Goal: Navigation & Orientation: Go to known website

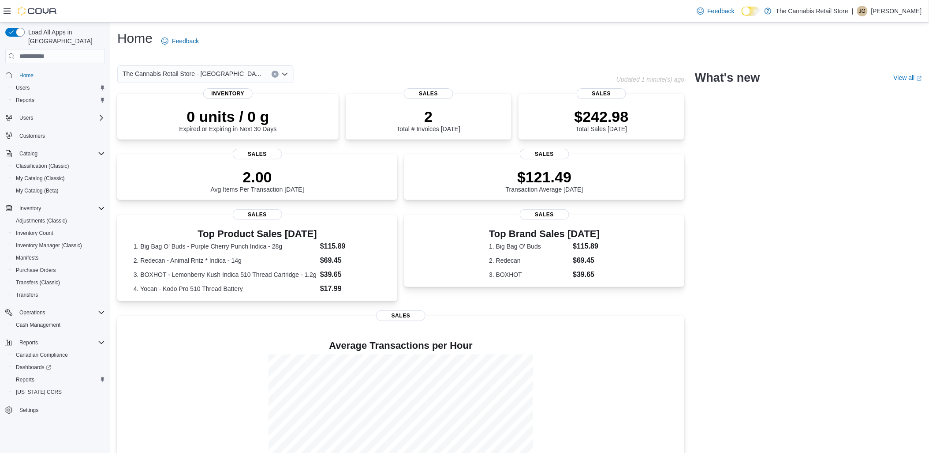
click at [788, 246] on div "The Cannabis Retail Store - Leamington Updated 1 minute(s) ago 0 units / 0 g Ex…" at bounding box center [519, 281] width 805 height 432
